Goal: Task Accomplishment & Management: Manage account settings

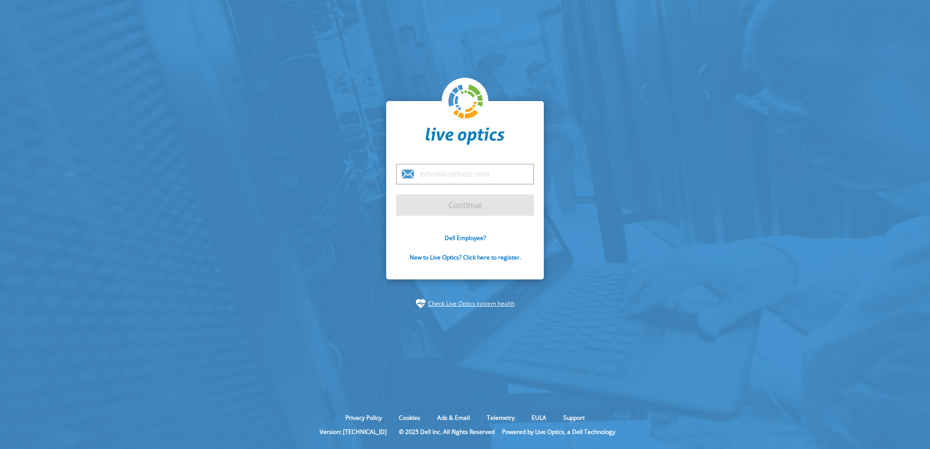
click at [462, 174] on input "email" at bounding box center [465, 174] width 138 height 21
type input "[EMAIL_ADDRESS][DOMAIN_NAME]"
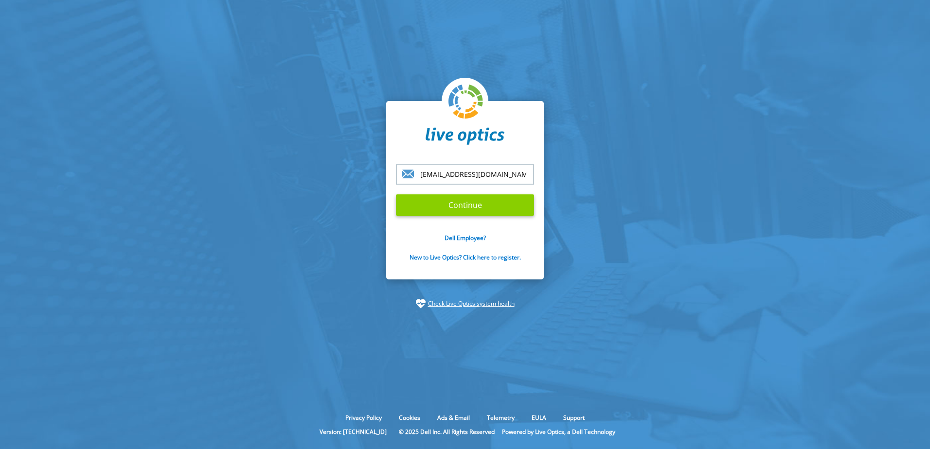
click at [464, 210] on input "Continue" at bounding box center [465, 205] width 138 height 21
click at [465, 206] on input "Continue" at bounding box center [465, 205] width 138 height 21
click at [456, 210] on input "Continue" at bounding box center [465, 205] width 138 height 21
click at [470, 194] on form "[EMAIL_ADDRESS][DOMAIN_NAME] Continue Dell Employee? New to Live Optics? Click …" at bounding box center [465, 218] width 138 height 109
click at [460, 202] on input "Continue" at bounding box center [465, 205] width 138 height 21
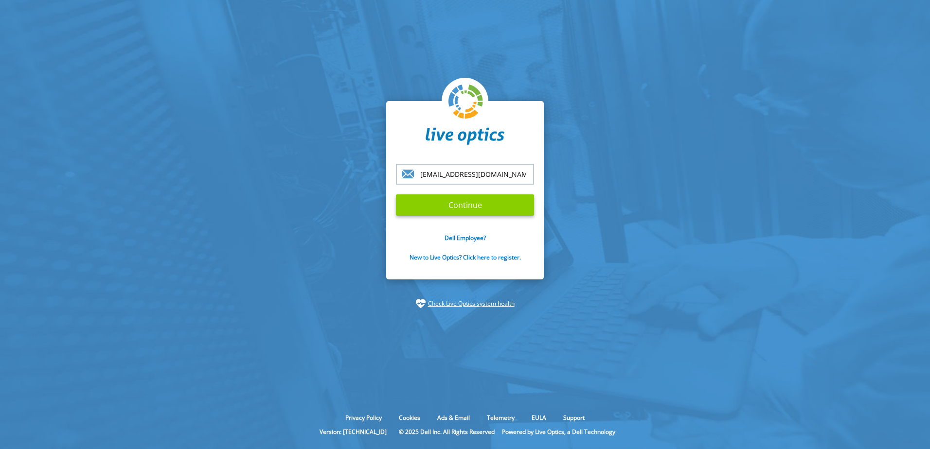
click at [441, 196] on input "Continue" at bounding box center [465, 205] width 138 height 21
click at [451, 199] on input "Continue" at bounding box center [465, 205] width 138 height 21
click at [706, 90] on section "[EMAIL_ADDRESS][DOMAIN_NAME] Continue Dell Employee? New to Live Optics? Click …" at bounding box center [465, 205] width 930 height 410
click at [482, 206] on input "Continue" at bounding box center [465, 205] width 138 height 21
